Goal: Information Seeking & Learning: Learn about a topic

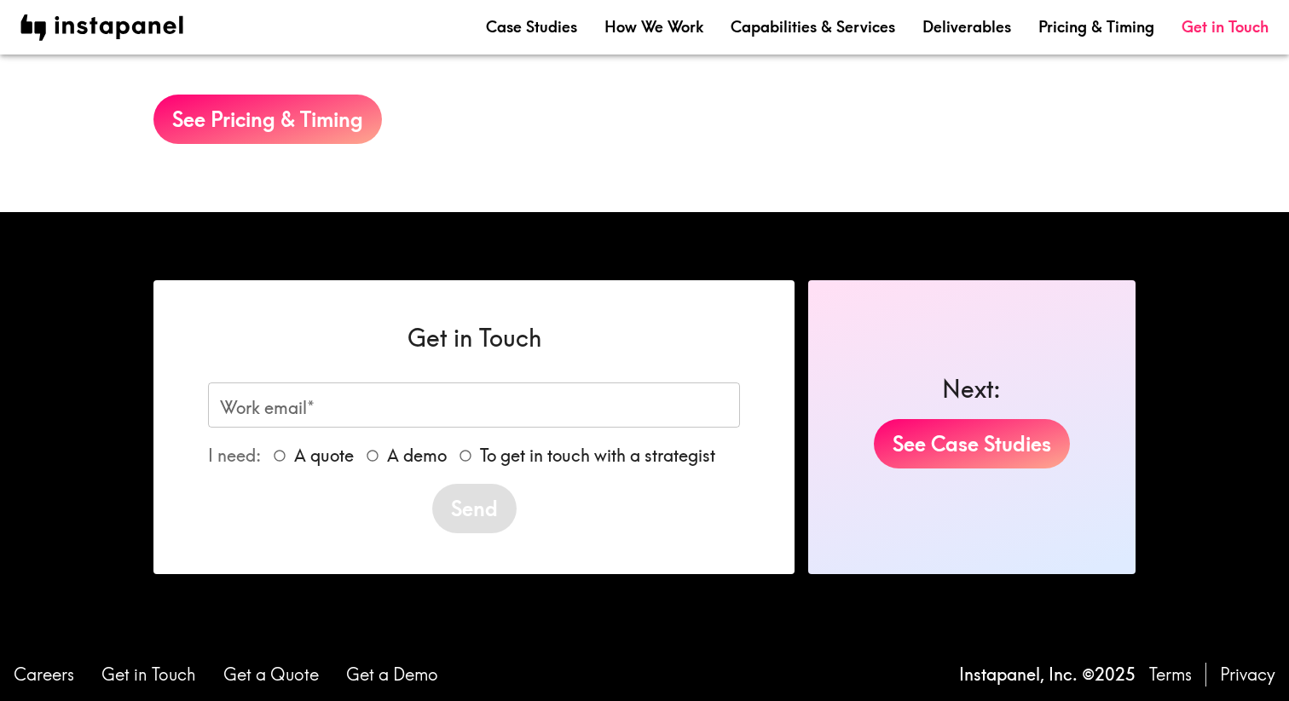
scroll to position [2970, 0]
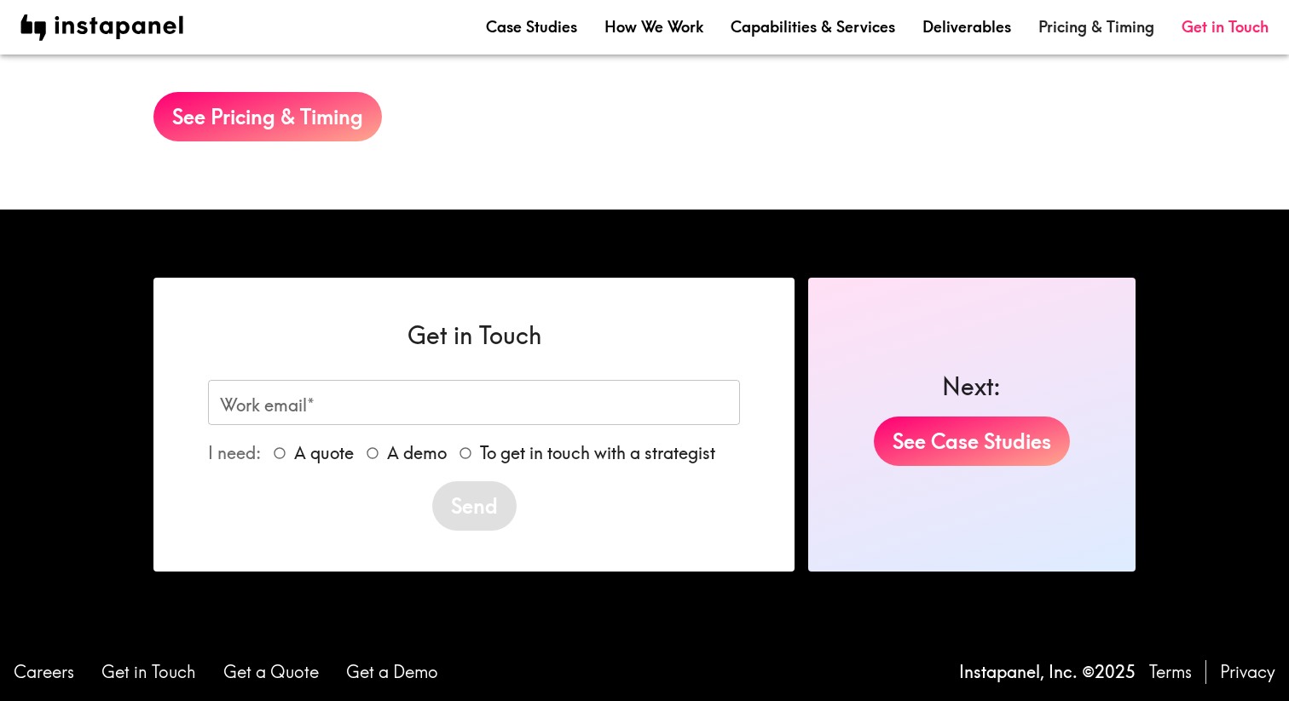
click at [1065, 31] on link "Pricing & Timing" at bounding box center [1096, 26] width 116 height 21
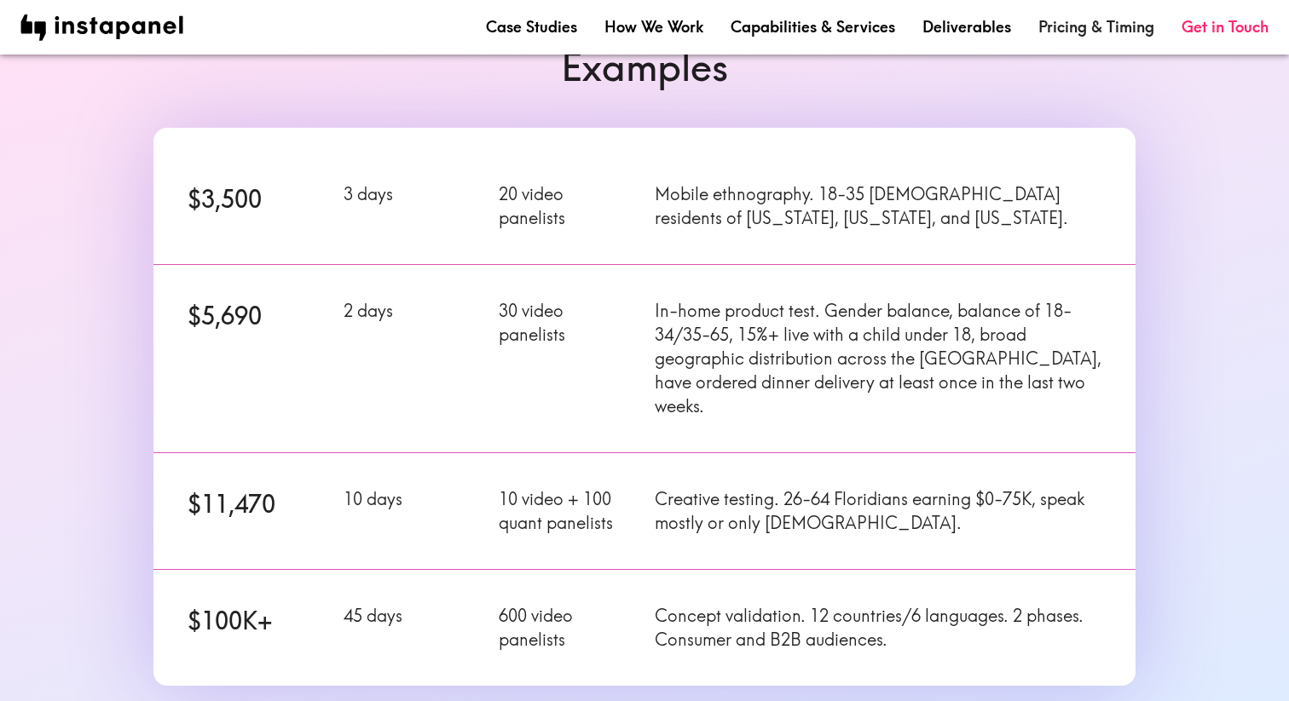
scroll to position [212, 0]
click at [717, 366] on p "In-home product test. Gender balance, balance of 18-34/35-65, 15%+ live with a …" at bounding box center [878, 360] width 447 height 119
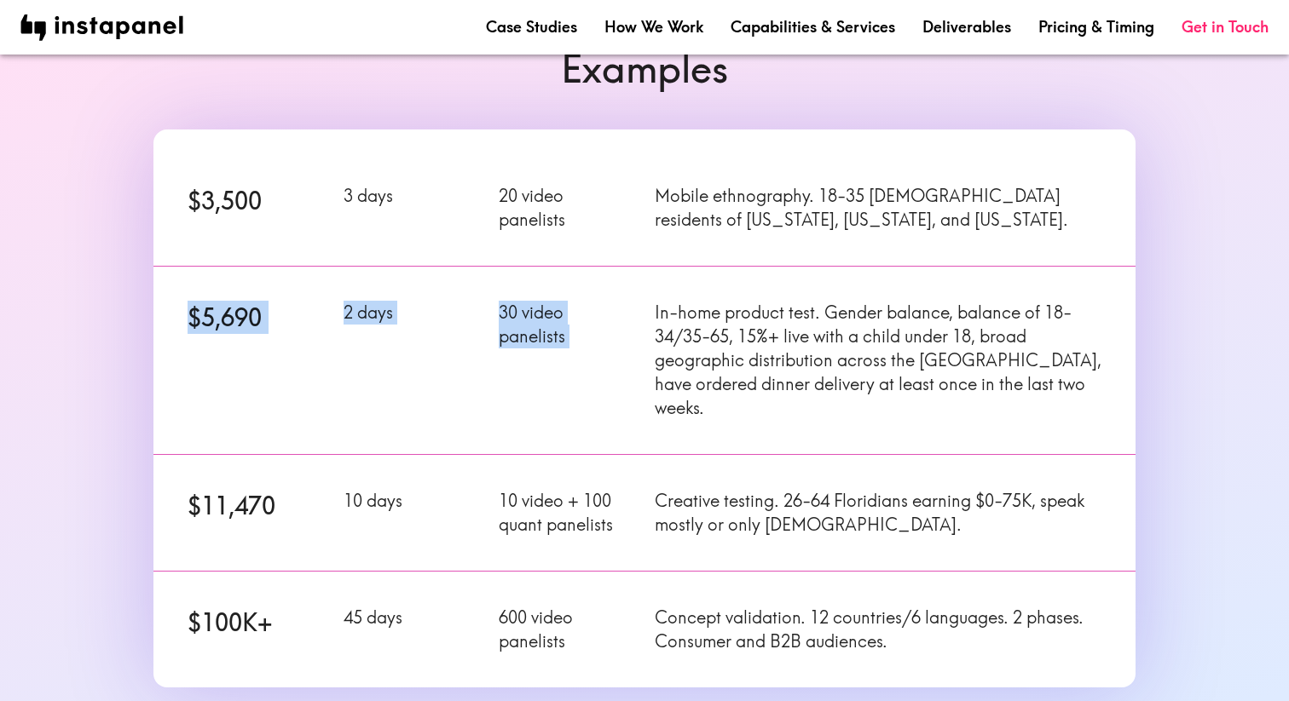
click at [717, 366] on p "In-home product test. Gender balance, balance of 18-34/35-65, 15%+ live with a …" at bounding box center [878, 360] width 447 height 119
click at [715, 489] on p "Creative testing. 26-64 Floridians earning $0-75K, speak mostly or only [DEMOGR…" at bounding box center [878, 513] width 447 height 48
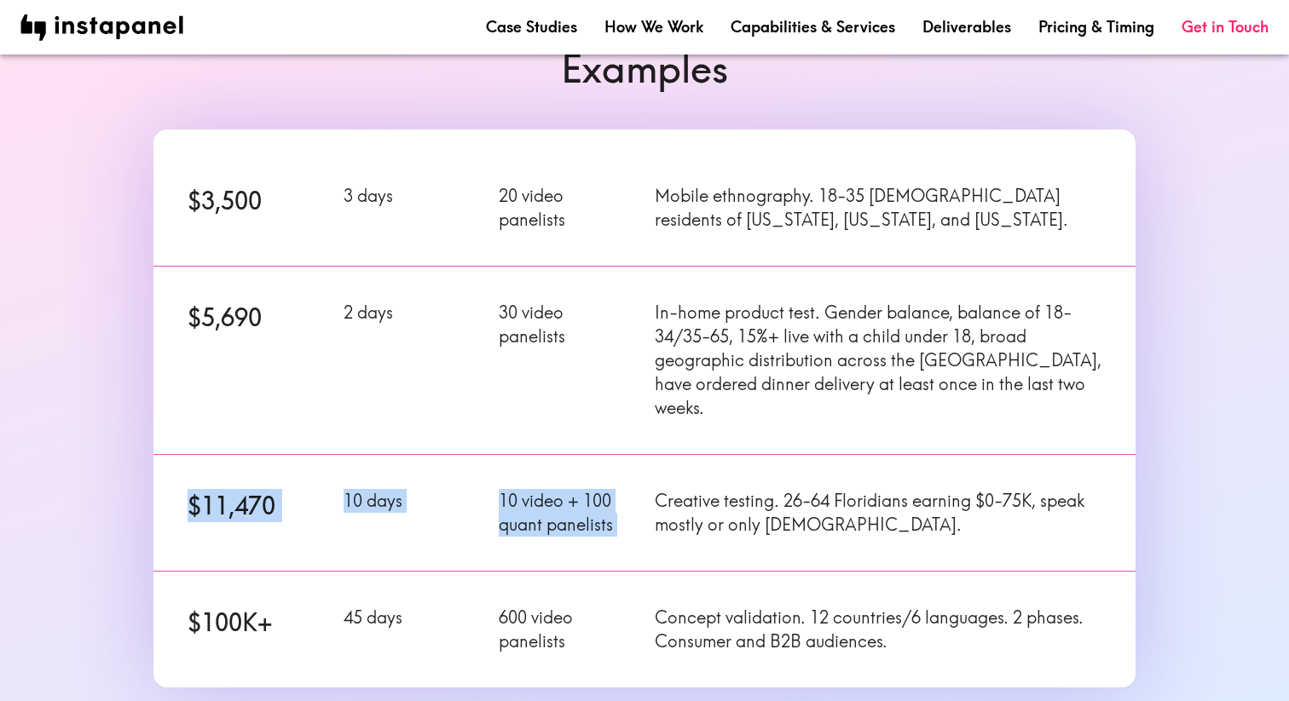
click at [715, 489] on p "Creative testing. 26-64 Floridians earning $0-75K, speak mostly or only [DEMOGR…" at bounding box center [878, 513] width 447 height 48
click at [713, 586] on div "Concept validation. 12 countries/6 languages. 2 phases. Consumer and B2B audien…" at bounding box center [867, 620] width 467 height 68
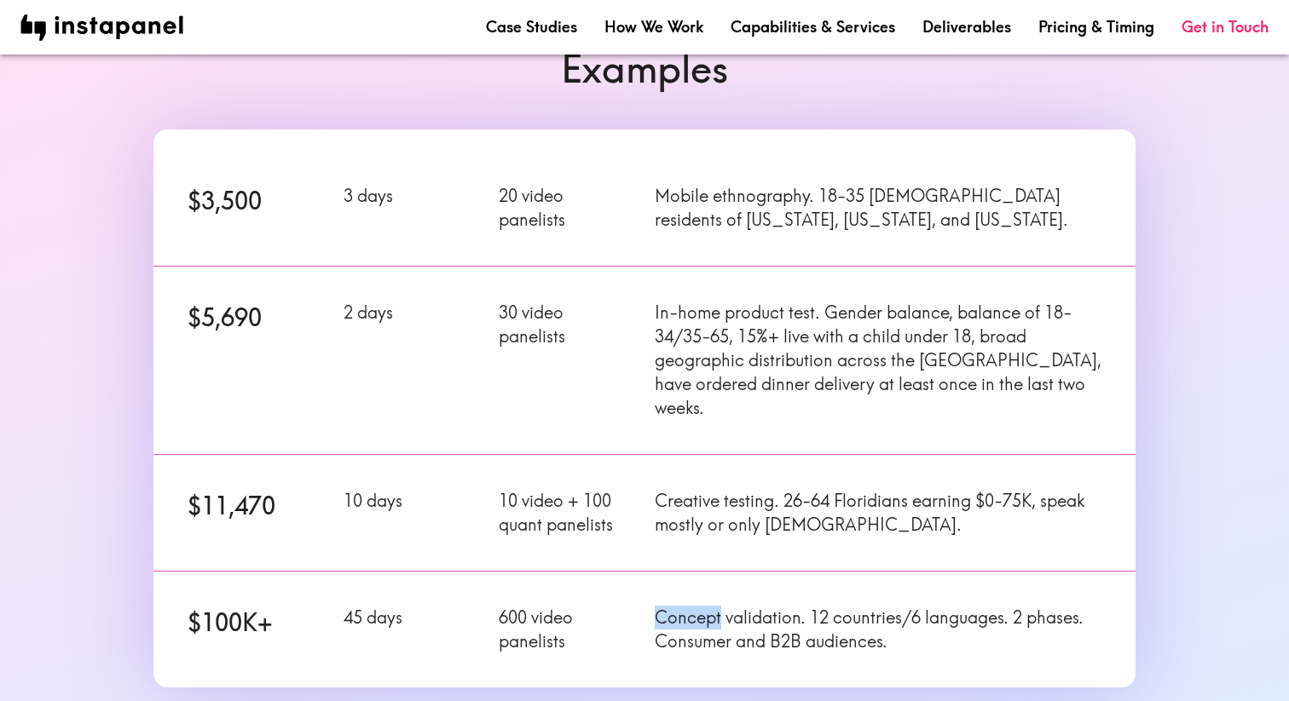
click at [713, 586] on div "Concept validation. 12 countries/6 languages. 2 phases. Consumer and B2B audien…" at bounding box center [867, 620] width 467 height 68
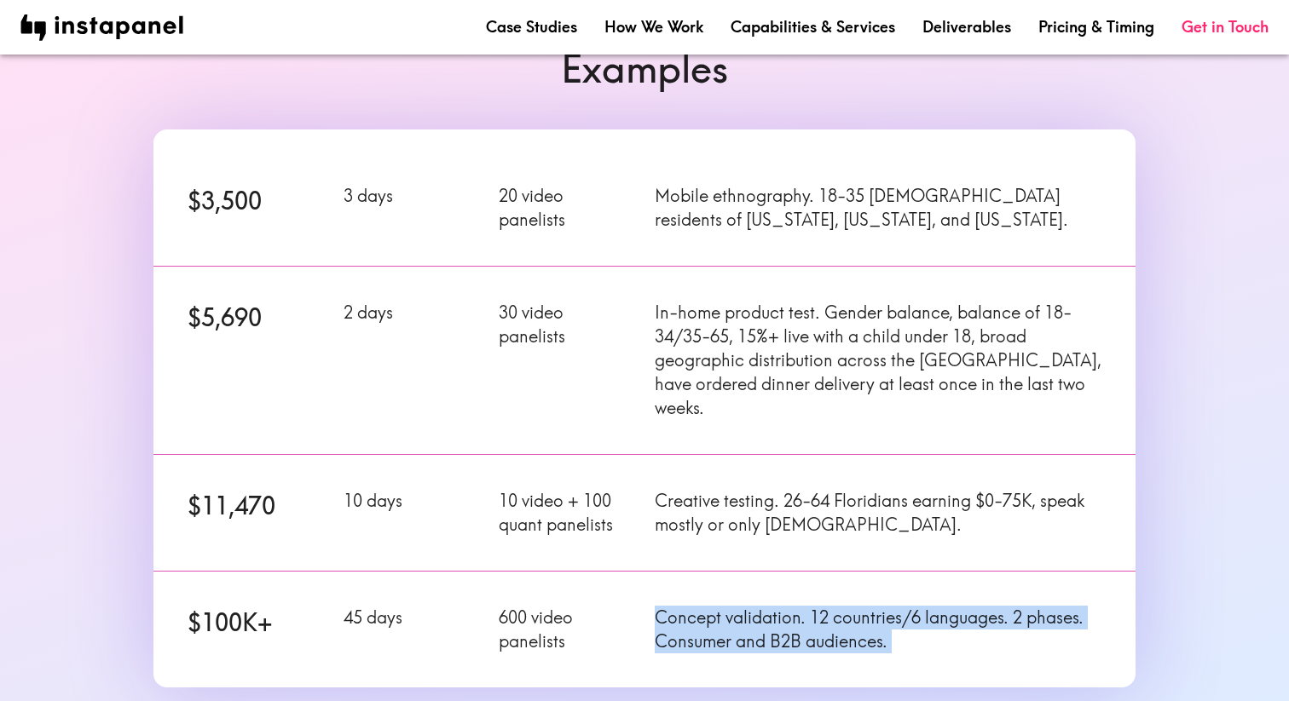
click at [713, 586] on div "Concept validation. 12 countries/6 languages. 2 phases. Consumer and B2B audien…" at bounding box center [867, 620] width 467 height 68
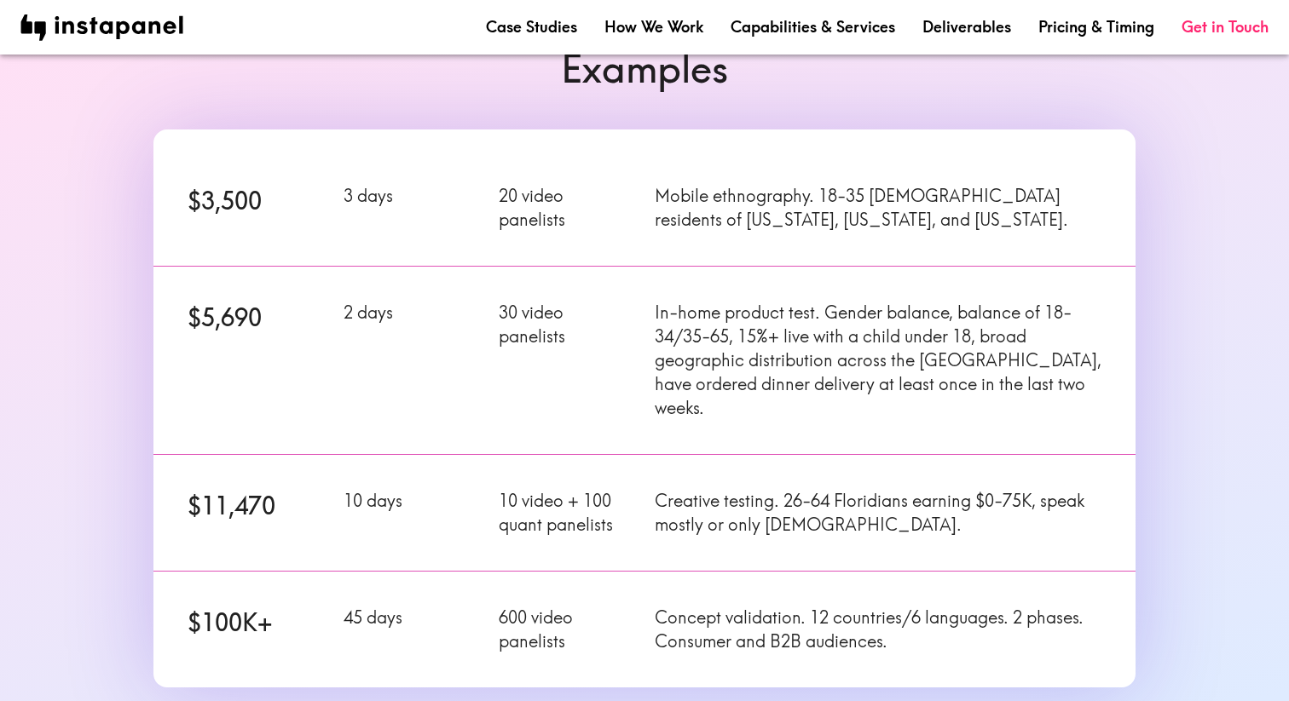
click at [690, 469] on div "Creative testing. 26-64 Floridians earning $0-75K, speak mostly or only [DEMOGR…" at bounding box center [867, 503] width 467 height 68
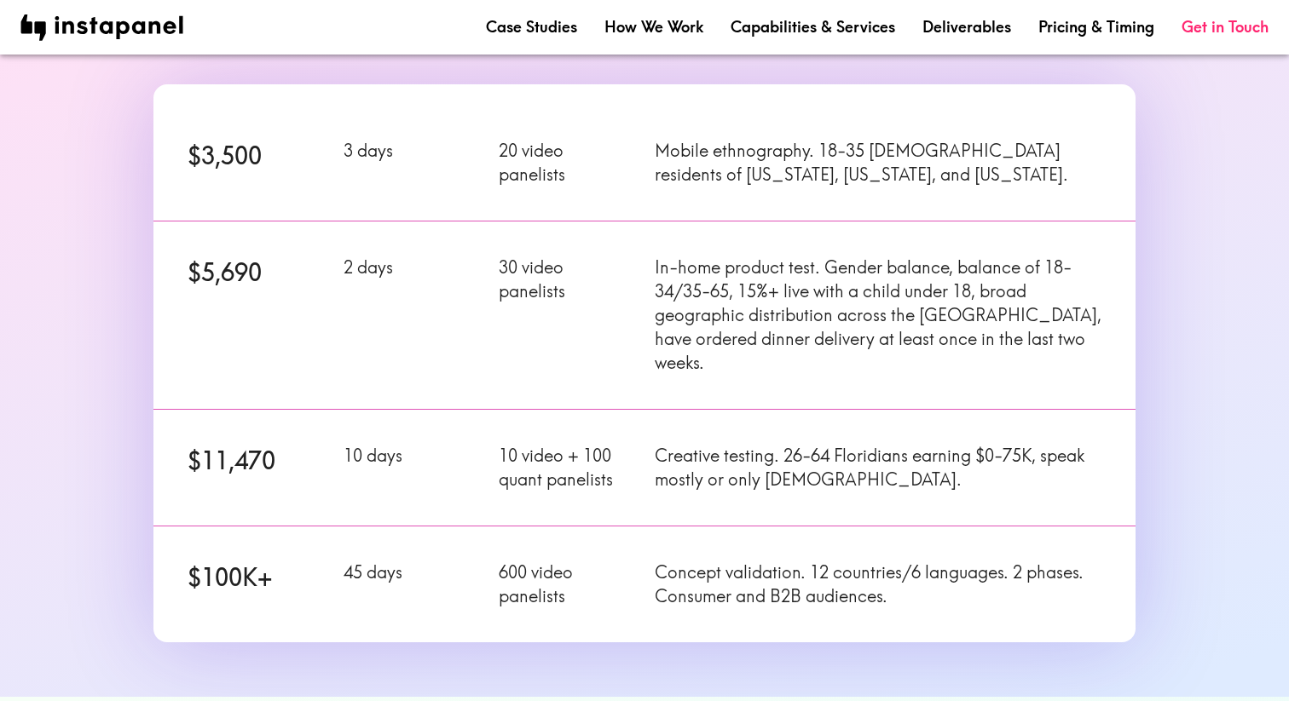
scroll to position [259, 0]
click at [666, 559] on p "Concept validation. 12 countries/6 languages. 2 phases. Consumer and B2B audien…" at bounding box center [878, 583] width 447 height 48
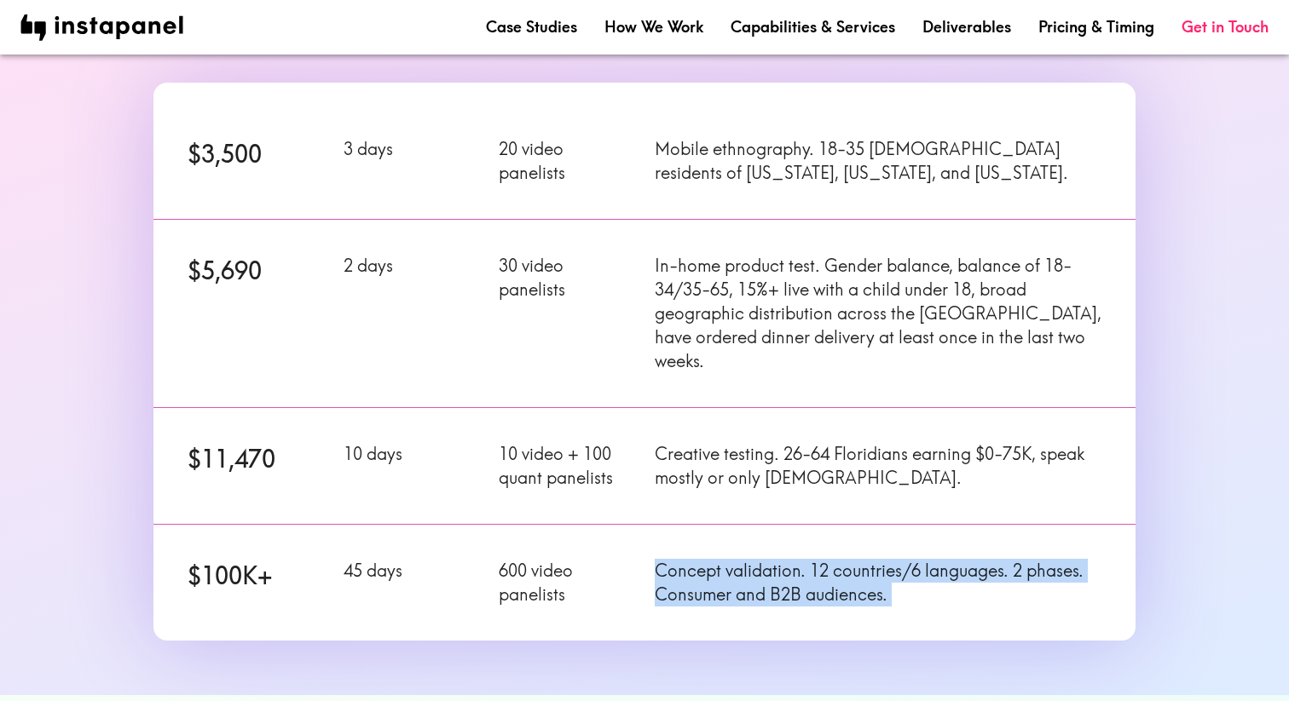
click at [666, 559] on p "Concept validation. 12 countries/6 languages. 2 phases. Consumer and B2B audien…" at bounding box center [878, 583] width 447 height 48
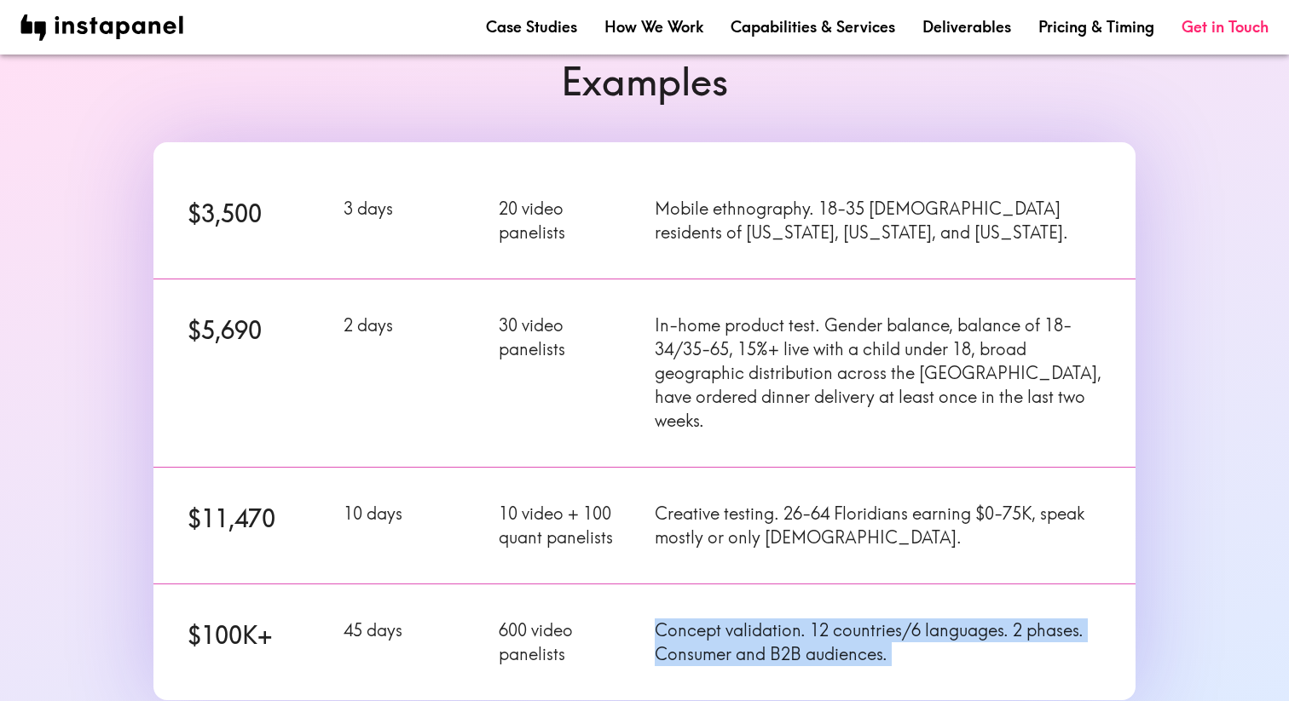
scroll to position [202, 0]
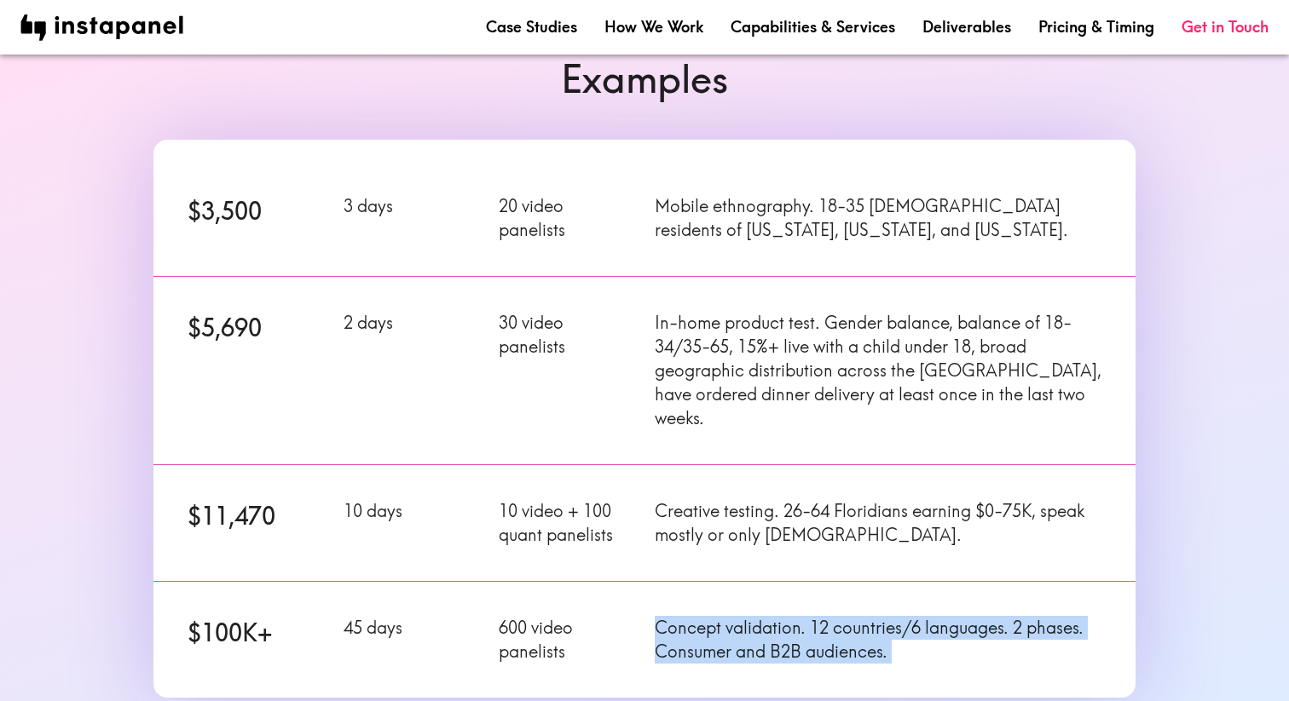
click at [666, 562] on div "$100K+ 45 days 600 video panelists Concept validation. 12 countries/6 languages…" at bounding box center [634, 630] width 1002 height 136
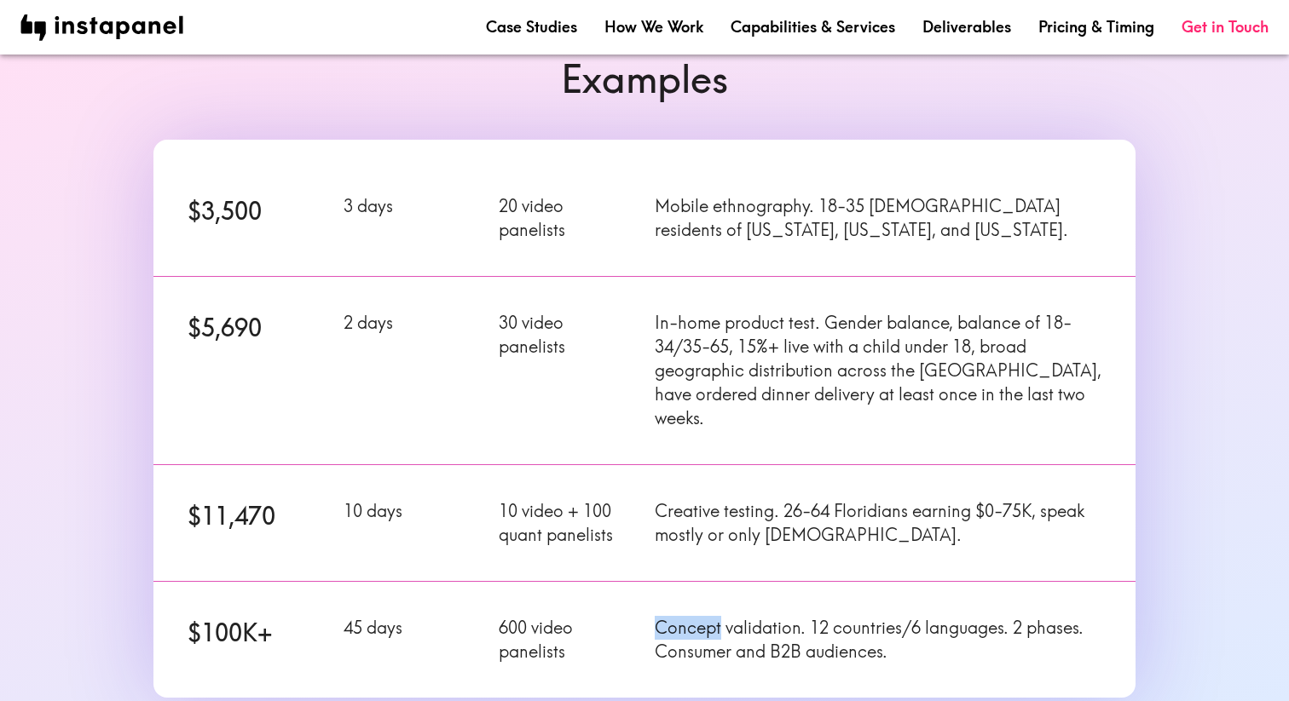
click at [666, 562] on div "$100K+ 45 days 600 video panelists Concept validation. 12 countries/6 languages…" at bounding box center [634, 630] width 1002 height 136
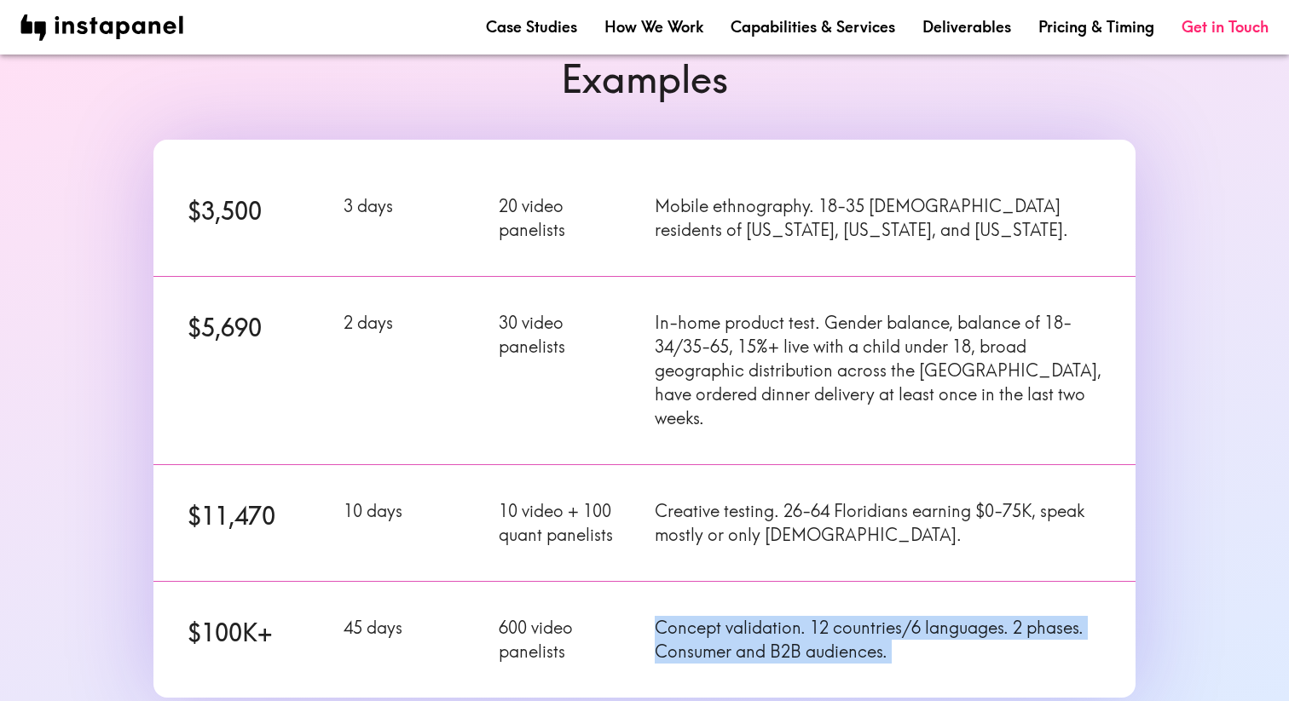
click at [666, 562] on div "$100K+ 45 days 600 video panelists Concept validation. 12 countries/6 languages…" at bounding box center [634, 630] width 1002 height 136
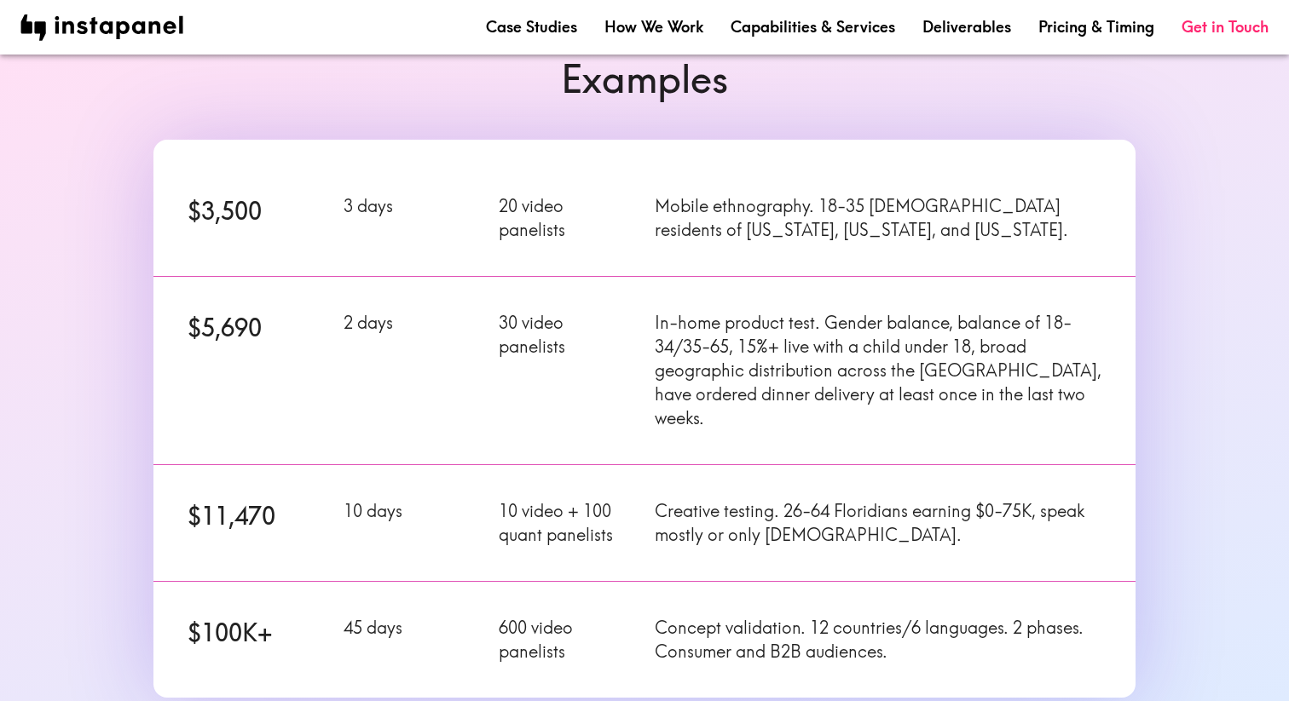
click at [707, 499] on p "Creative testing. 26-64 Floridians earning $0-75K, speak mostly or only [DEMOGR…" at bounding box center [878, 523] width 447 height 48
click at [727, 344] on p "In-home product test. Gender balance, balance of 18-34/35-65, 15%+ live with a …" at bounding box center [878, 370] width 447 height 119
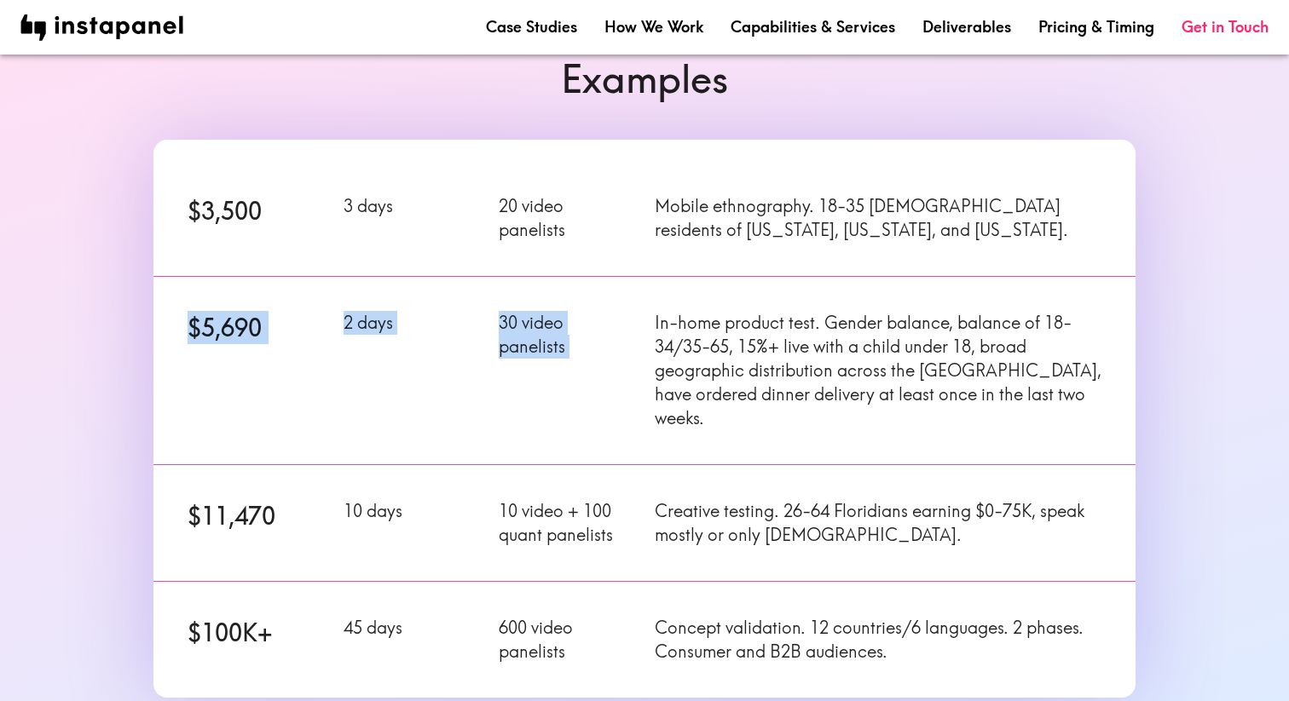
click at [727, 344] on p "In-home product test. Gender balance, balance of 18-34/35-65, 15%+ live with a …" at bounding box center [878, 370] width 447 height 119
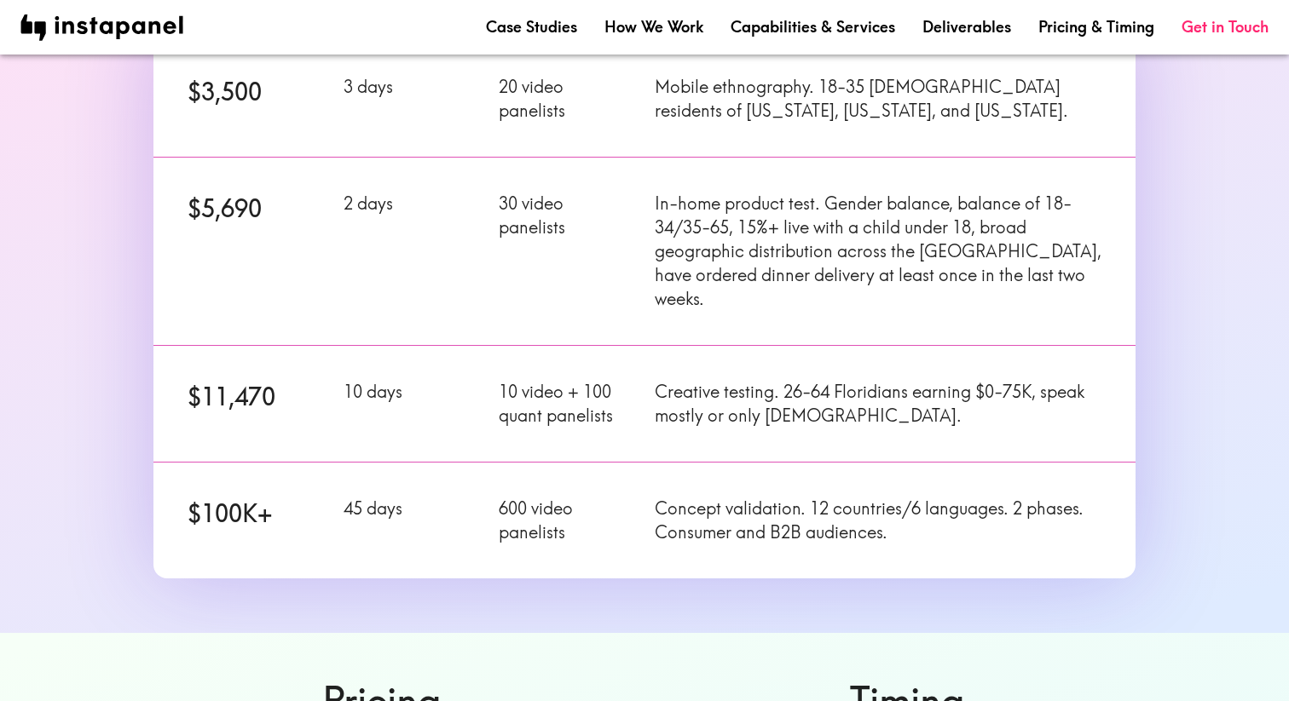
scroll to position [323, 0]
click at [742, 406] on div "$11,470 10 days 10 video + 100 quant panelists Creative testing. 26-64 Floridia…" at bounding box center [634, 392] width 1002 height 136
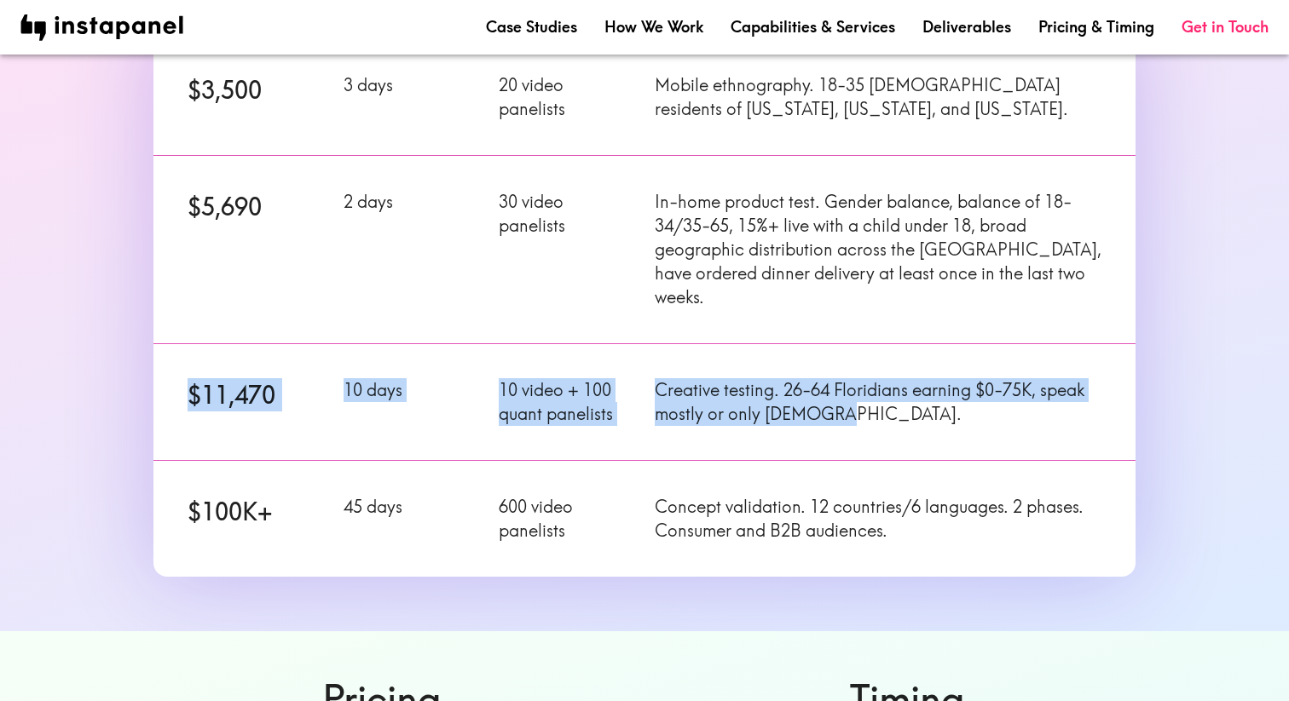
click at [742, 406] on div "$11,470 10 days 10 video + 100 quant panelists Creative testing. 26-64 Floridia…" at bounding box center [634, 392] width 1002 height 136
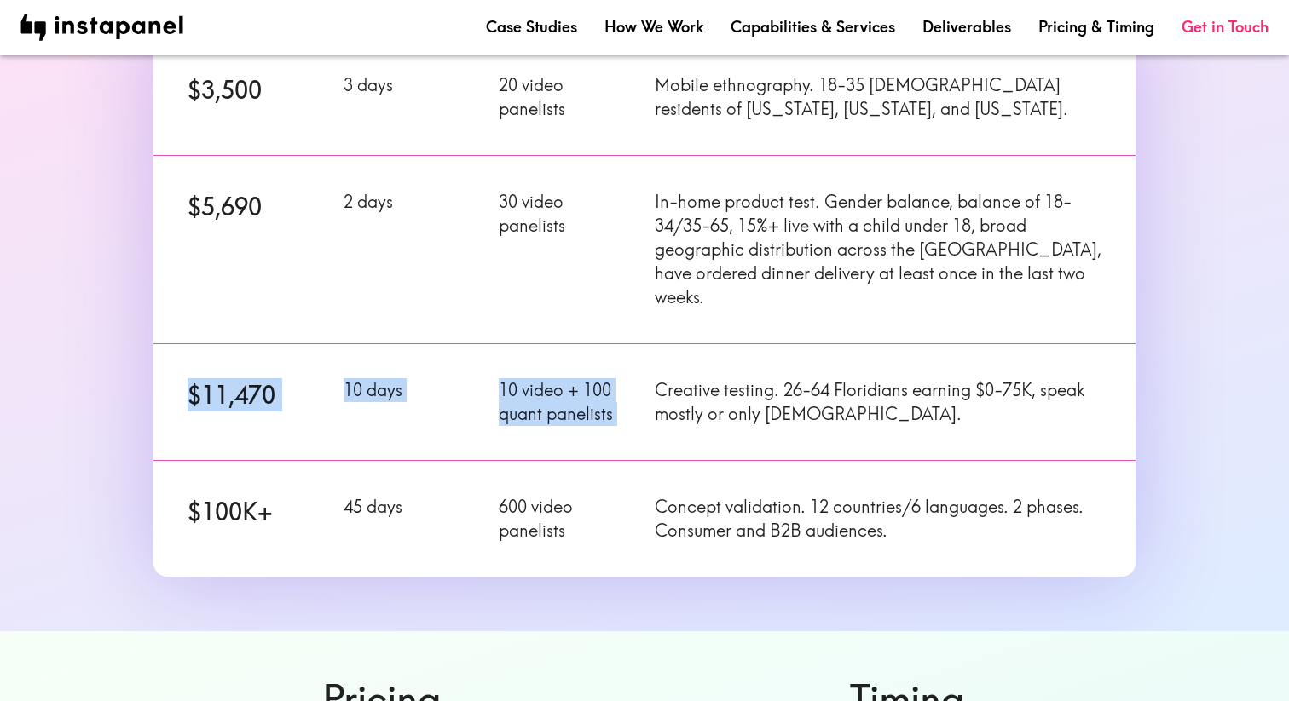
click at [742, 406] on div "$11,470 10 days 10 video + 100 quant panelists Creative testing. 26-64 Floridia…" at bounding box center [634, 392] width 1002 height 136
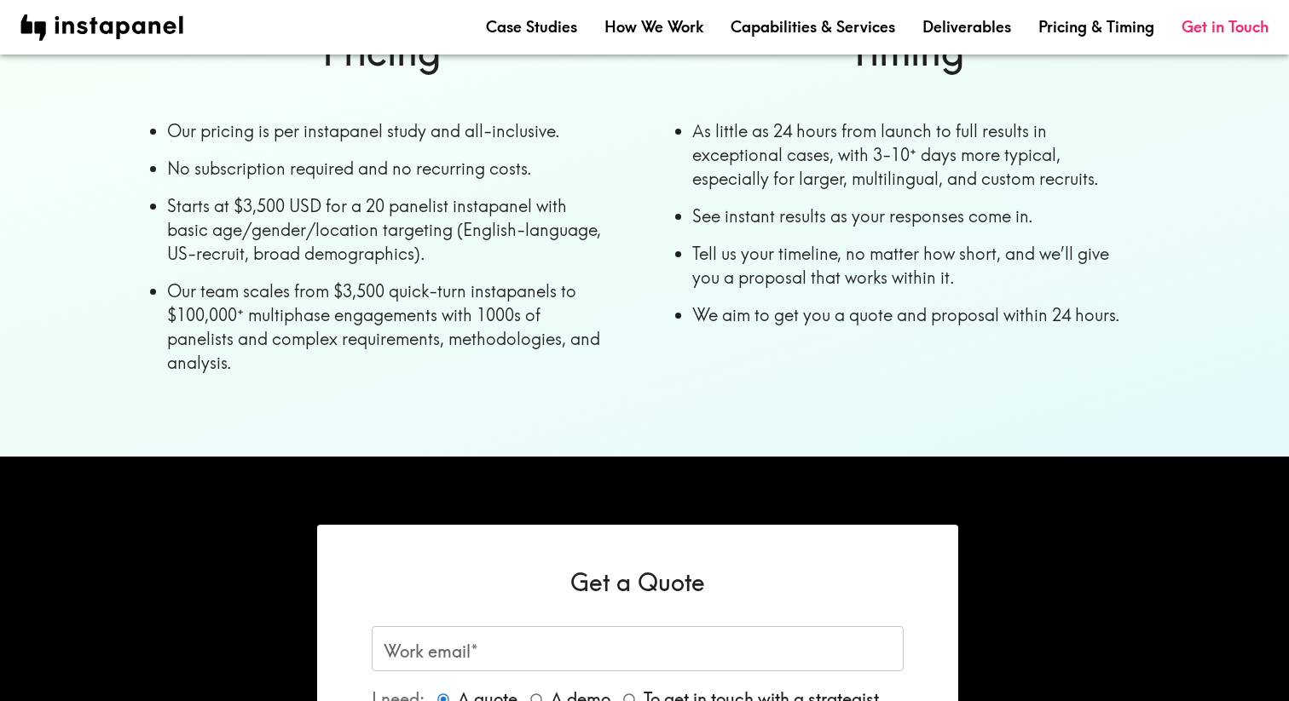
scroll to position [932, 0]
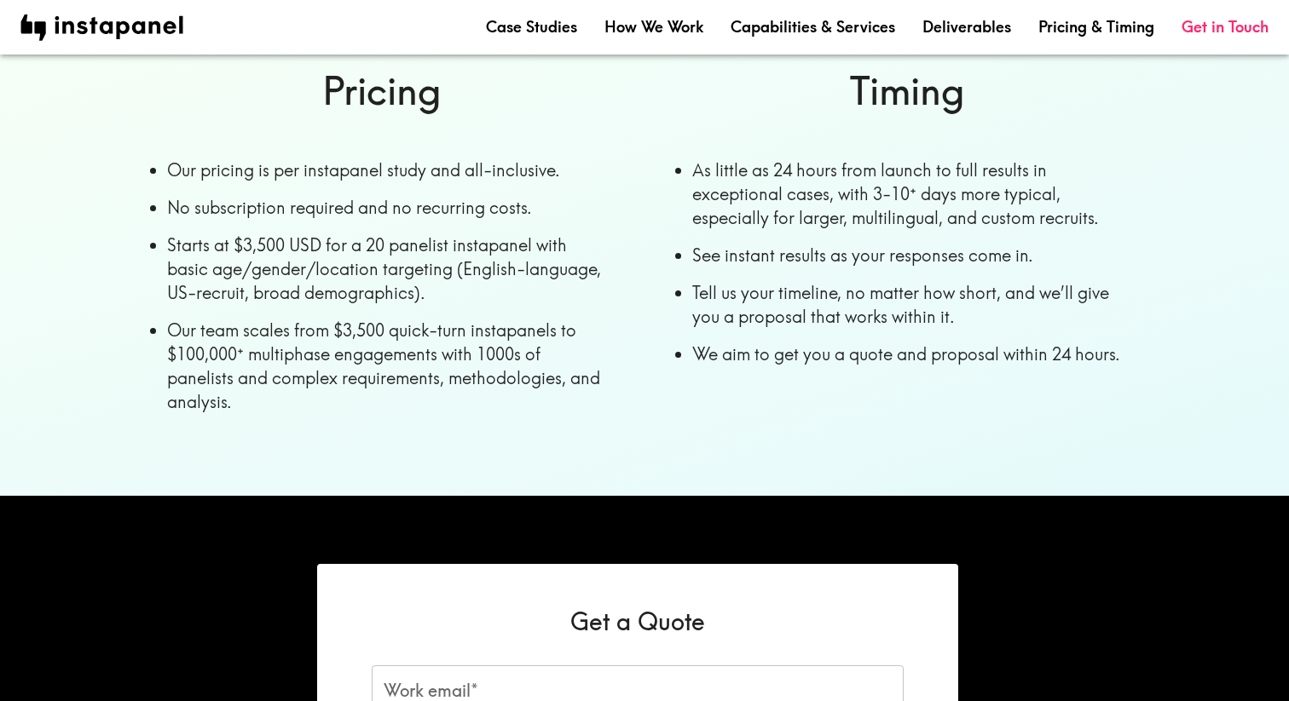
click at [753, 281] on li "Tell us your timeline, no matter how short, and we’ll give you a proposal that …" at bounding box center [913, 305] width 443 height 48
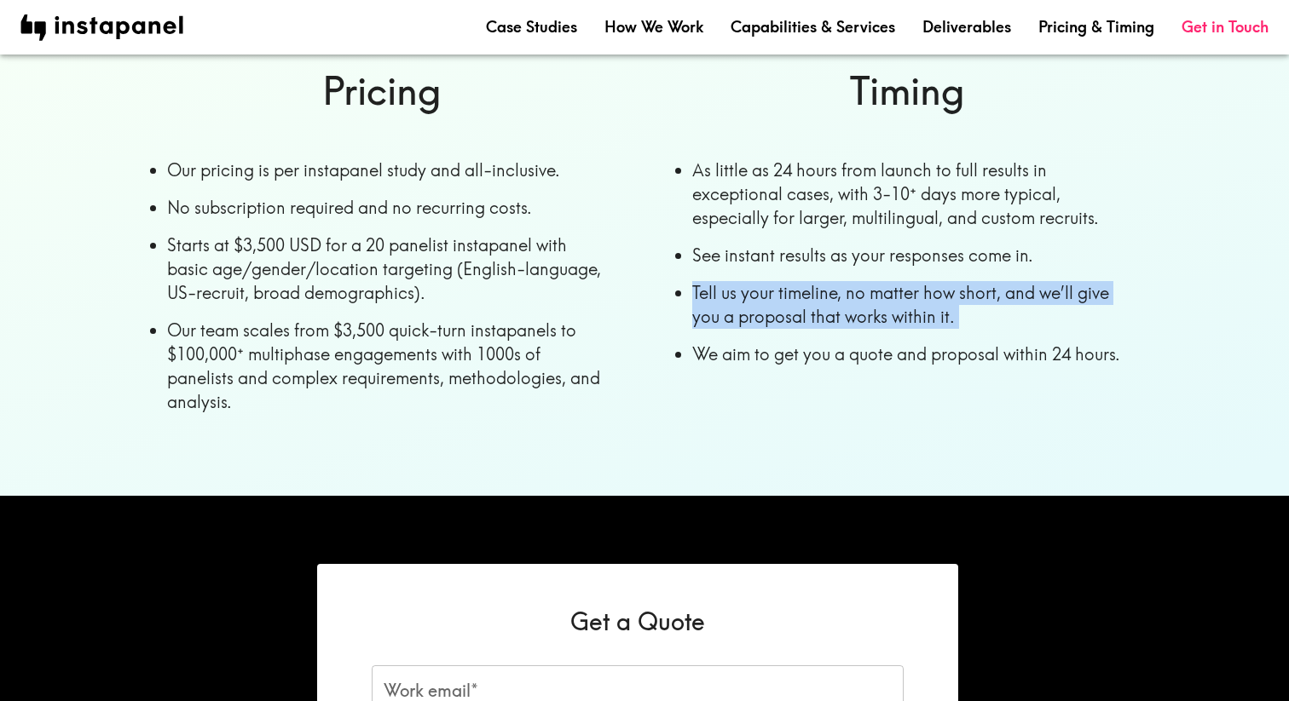
click at [753, 281] on li "Tell us your timeline, no matter how short, and we’ll give you a proposal that …" at bounding box center [913, 305] width 443 height 48
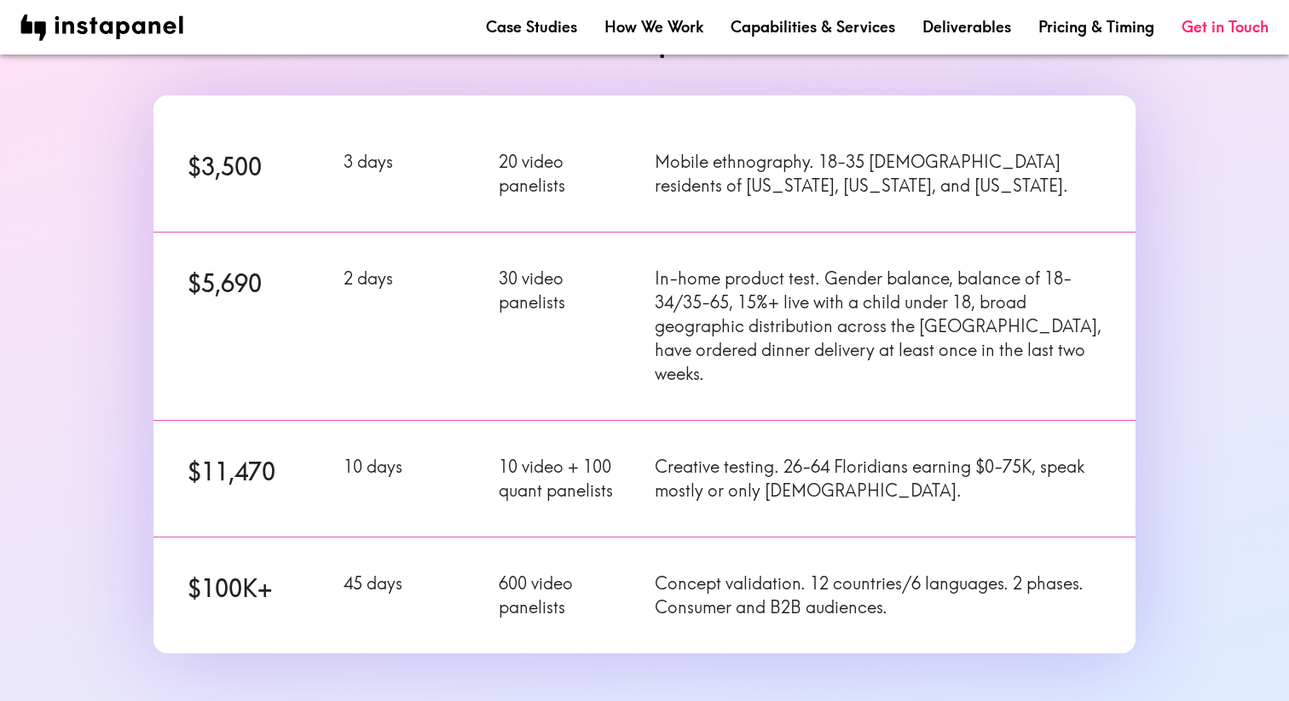
scroll to position [257, 0]
